Goal: Transaction & Acquisition: Purchase product/service

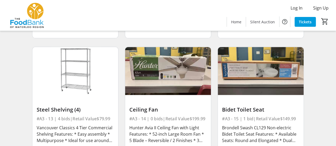
scroll to position [602, 0]
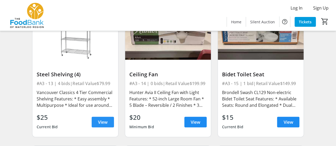
click at [107, 124] on span "View" at bounding box center [103, 122] width 10 height 6
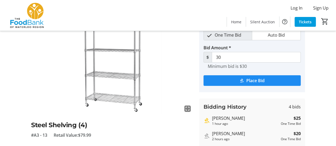
scroll to position [35, 0]
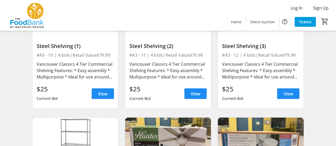
scroll to position [496, 0]
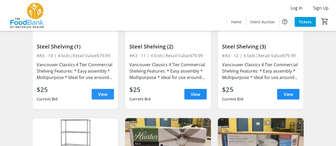
click at [107, 91] on span "View" at bounding box center [103, 94] width 10 height 6
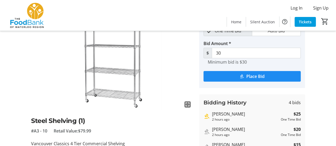
scroll to position [35, 0]
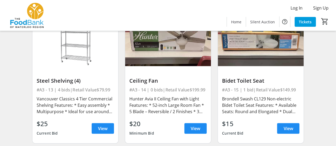
scroll to position [602, 0]
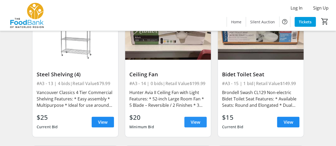
click at [189, 119] on span at bounding box center [195, 122] width 22 height 13
